Goal: Go to known website: Access a specific website the user already knows

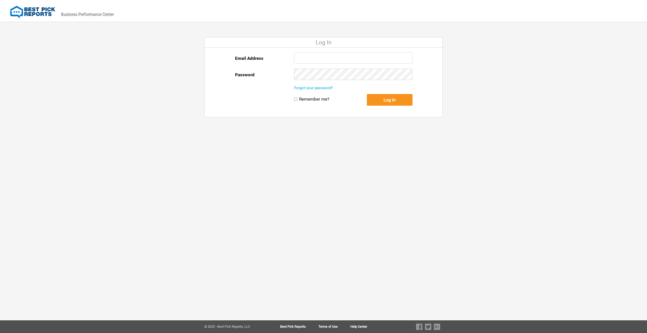
click at [305, 54] on input "Email Address" at bounding box center [353, 57] width 118 height 11
click at [0, 333] on com-1password-button at bounding box center [0, 333] width 0 height 0
click at [344, 59] on input "Email Address" at bounding box center [353, 57] width 118 height 11
type input "[EMAIL_ADDRESS][DOMAIN_NAME]"
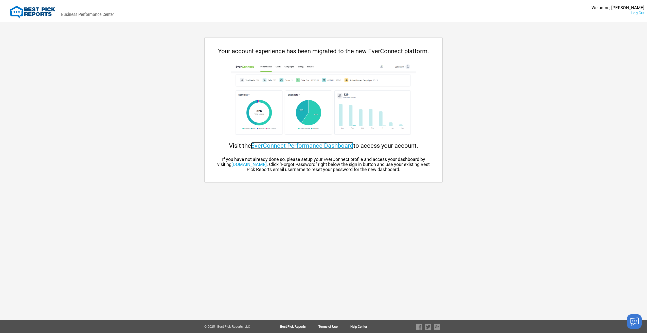
click at [320, 146] on link "EverConnect Performance Dashboard" at bounding box center [302, 145] width 102 height 7
